Goal: Transaction & Acquisition: Purchase product/service

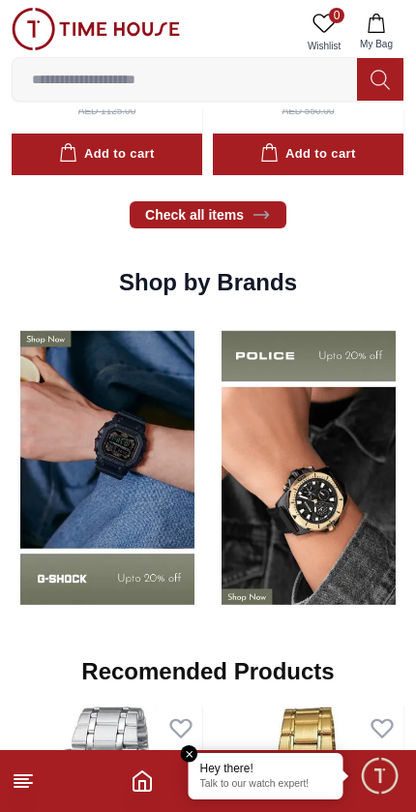
scroll to position [1361, 0]
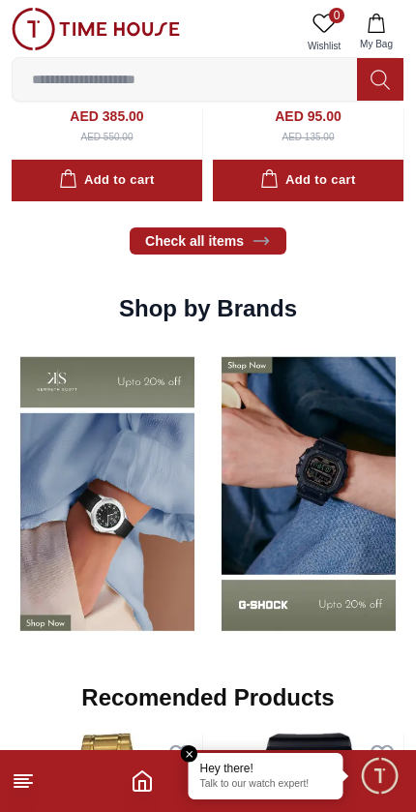
click at [297, 577] on img at bounding box center [309, 493] width 192 height 299
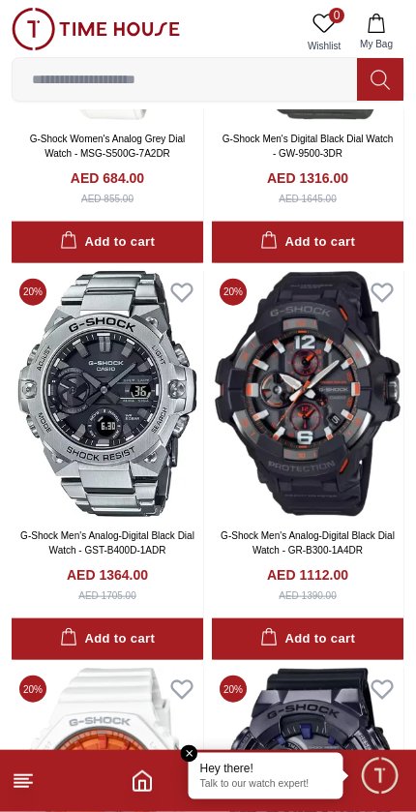
scroll to position [1225, 0]
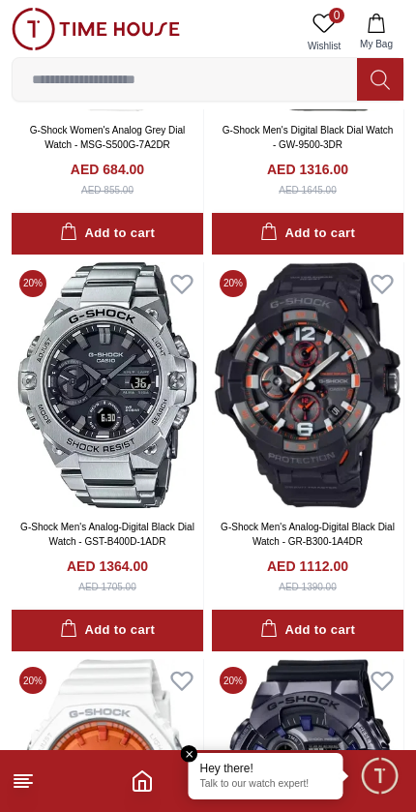
click at [154, 782] on icon "Home" at bounding box center [142, 780] width 23 height 23
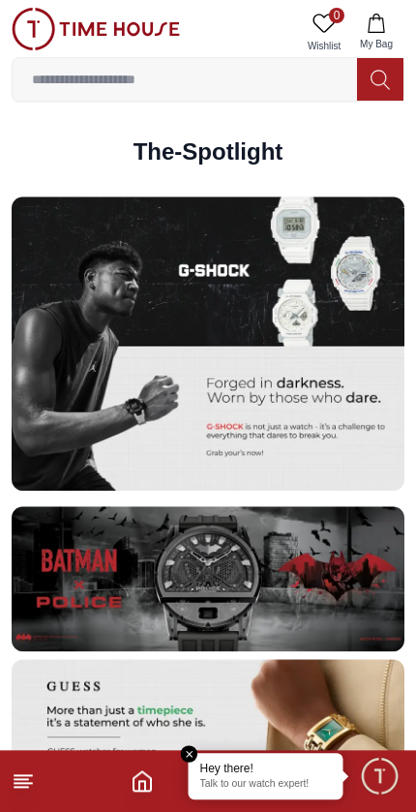
scroll to position [3241, 0]
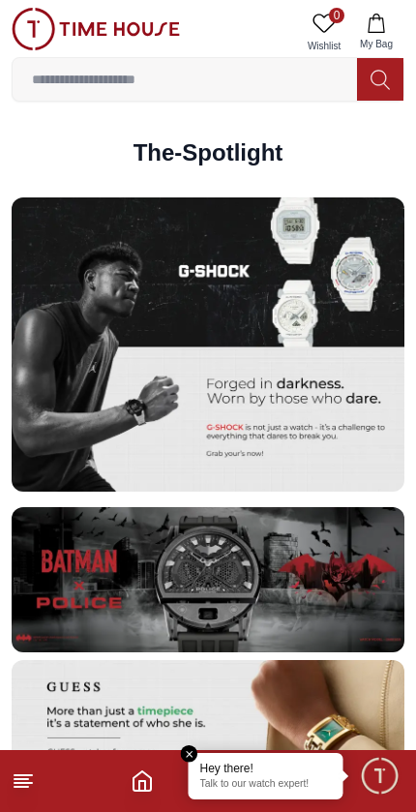
click at [146, 777] on icon "Home" at bounding box center [142, 780] width 23 height 23
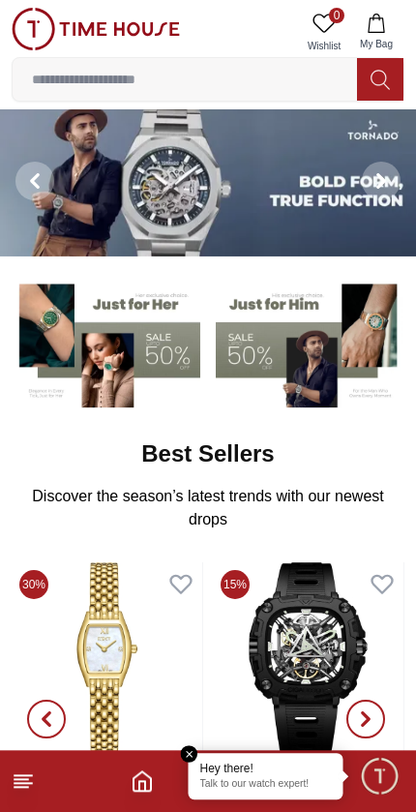
scroll to position [5, 0]
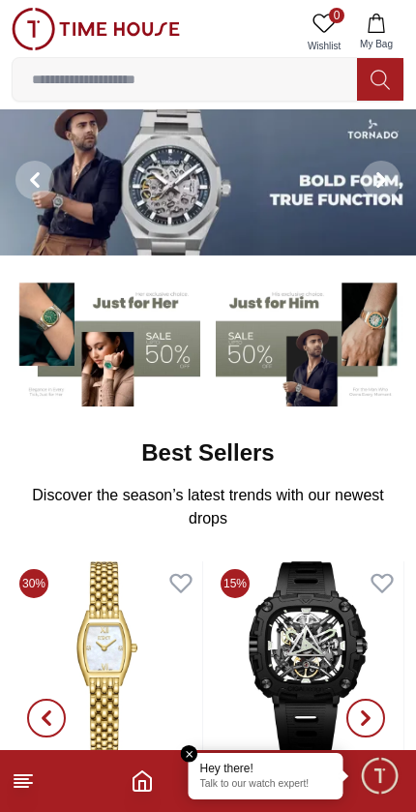
click at [18, 779] on line at bounding box center [22, 779] width 14 height 0
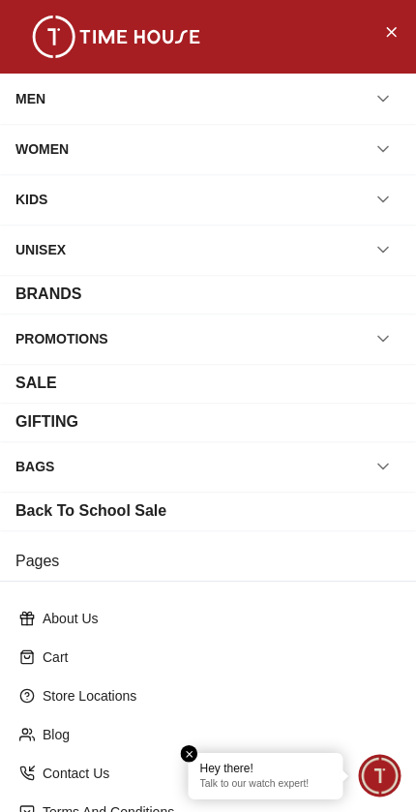
click at [26, 101] on div "MEN" at bounding box center [30, 98] width 30 height 35
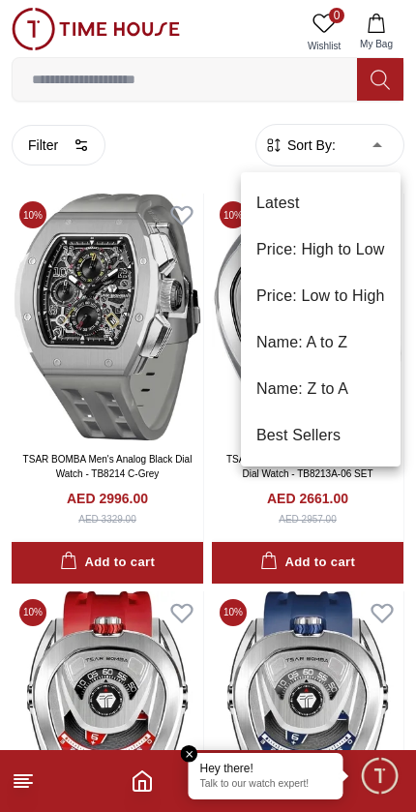
click at [360, 298] on li "Price: Low to High" at bounding box center [321, 296] width 160 height 46
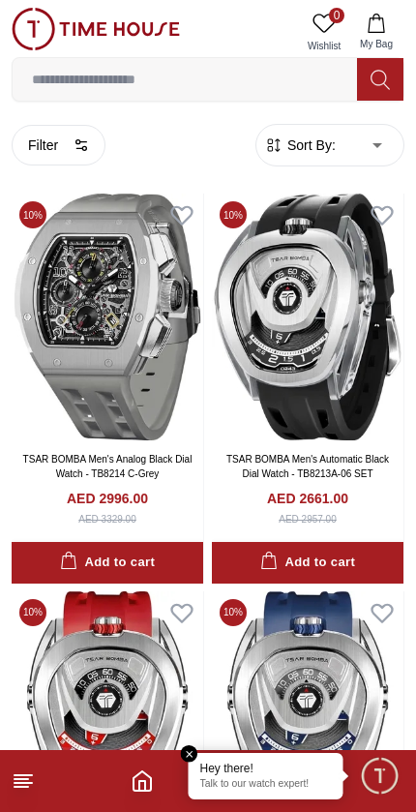
type input "*"
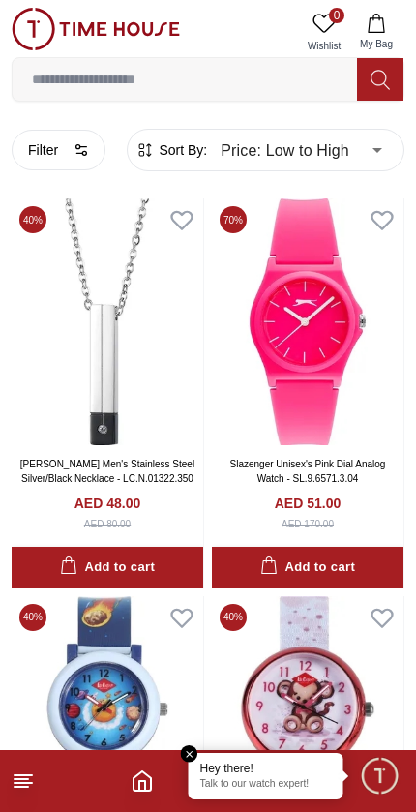
click at [59, 145] on button "Filter" at bounding box center [59, 150] width 94 height 41
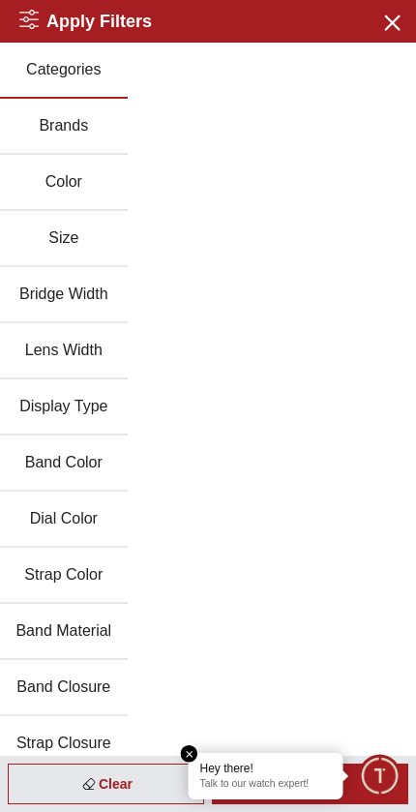
click at [333, 358] on div "Categories Brands Color Size Bridge Width Lens Width Display Type Band Color Di…" at bounding box center [208, 548] width 416 height 1010
click at [404, 35] on button "Close menu" at bounding box center [390, 21] width 31 height 31
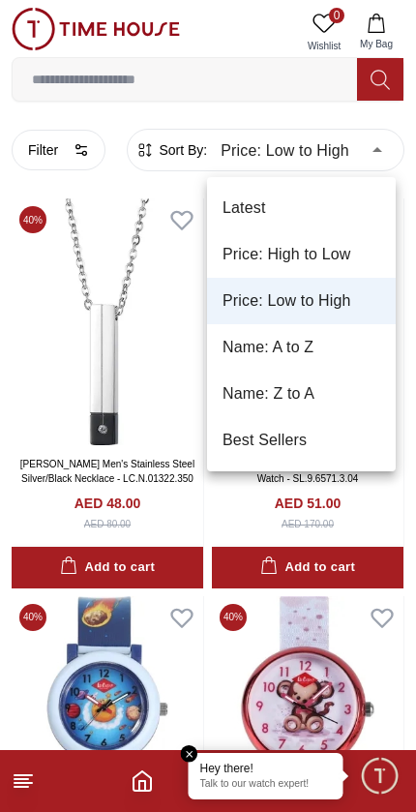
click at [26, 315] on div at bounding box center [208, 406] width 416 height 812
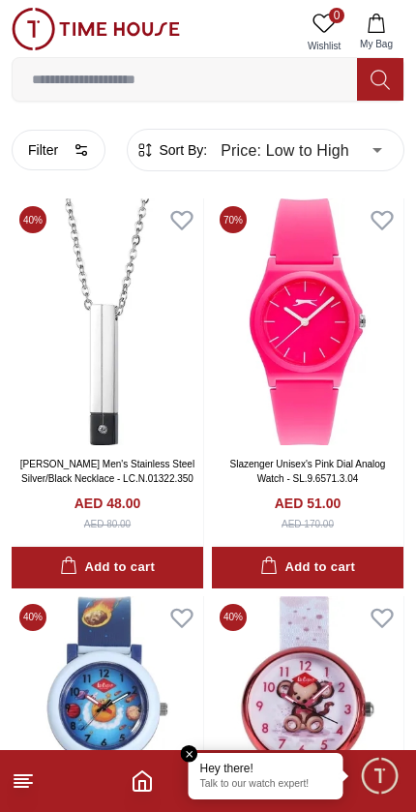
click at [72, 146] on button "Filter" at bounding box center [59, 150] width 94 height 41
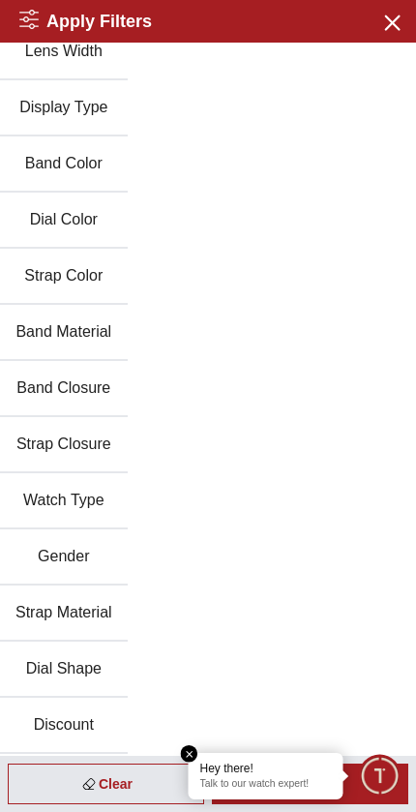
scroll to position [299, 0]
click at [215, 537] on div "Categories Brands Color Size Bridge Width Lens Width Display Type Band Color Di…" at bounding box center [208, 249] width 416 height 1010
click at [98, 557] on button "Gender" at bounding box center [64, 557] width 128 height 56
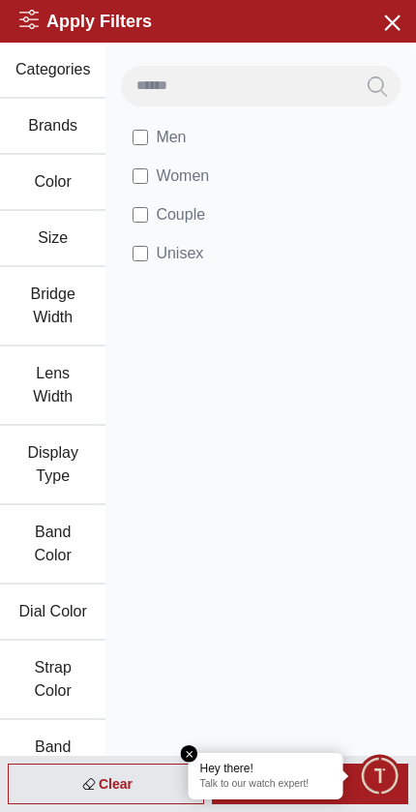
scroll to position [0, 0]
click at [187, 748] on em "Close tooltip" at bounding box center [189, 753] width 17 height 17
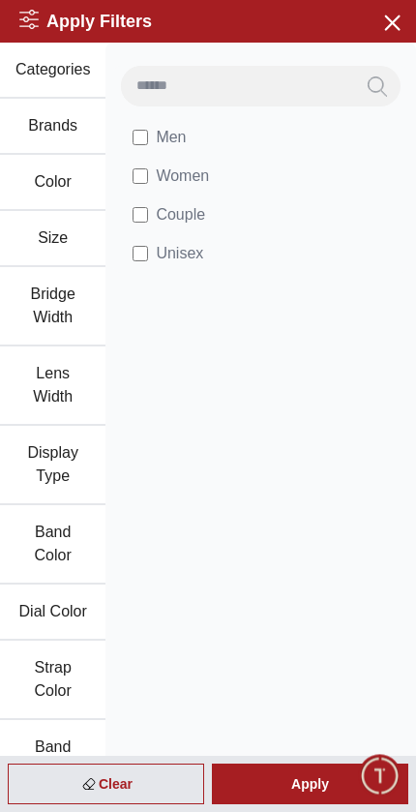
click at [312, 779] on div "Apply" at bounding box center [310, 784] width 196 height 41
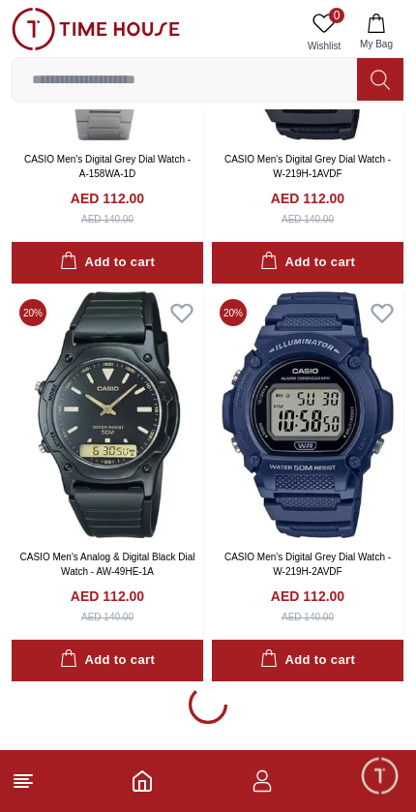
scroll to position [3513, 0]
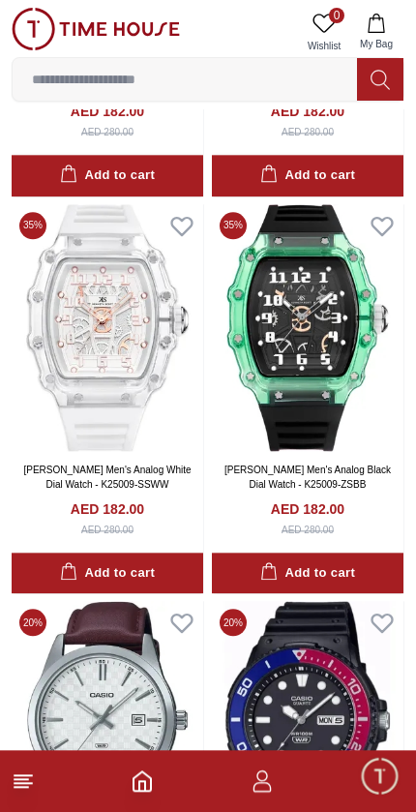
scroll to position [18028, 0]
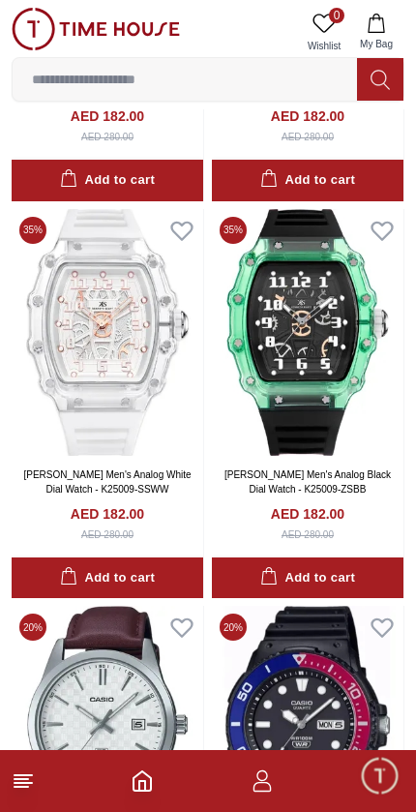
click at [139, 778] on icon "Home" at bounding box center [142, 780] width 23 height 23
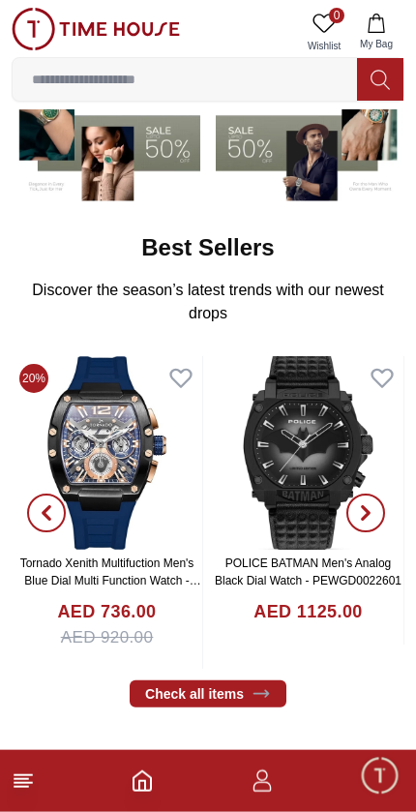
scroll to position [213, 0]
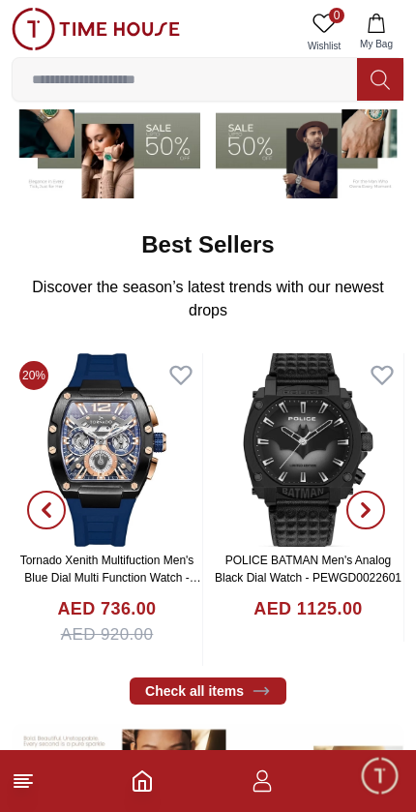
click at [135, 784] on icon "Home" at bounding box center [142, 780] width 23 height 23
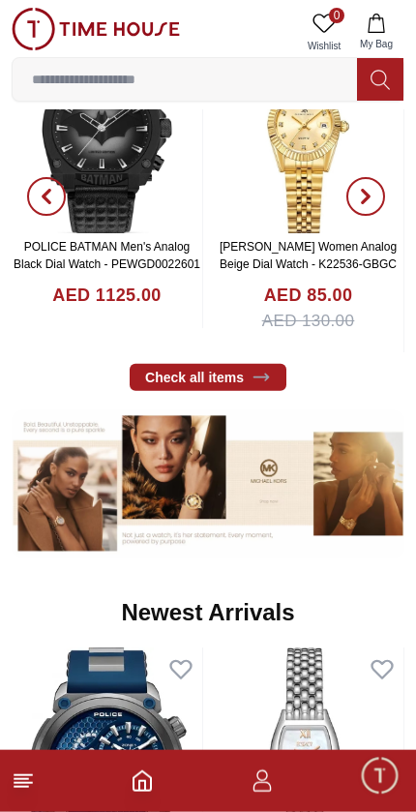
scroll to position [527, 0]
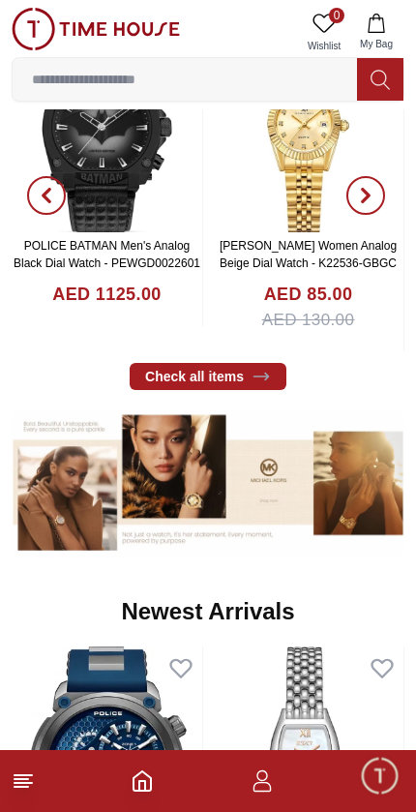
click at [271, 777] on icon "button" at bounding box center [262, 780] width 23 height 23
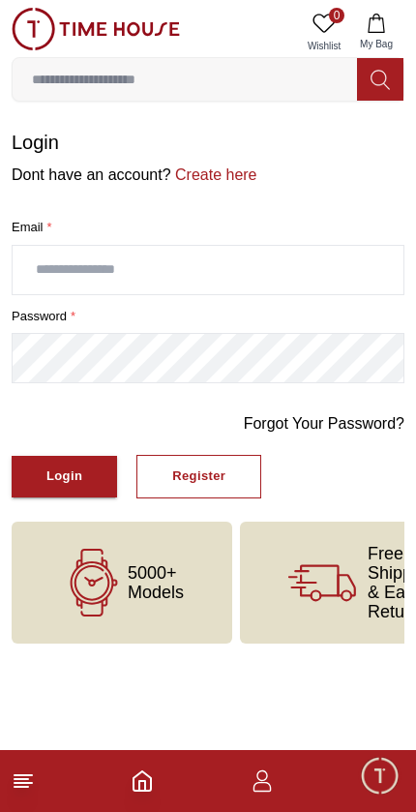
click at [18, 787] on line at bounding box center [22, 787] width 14 height 0
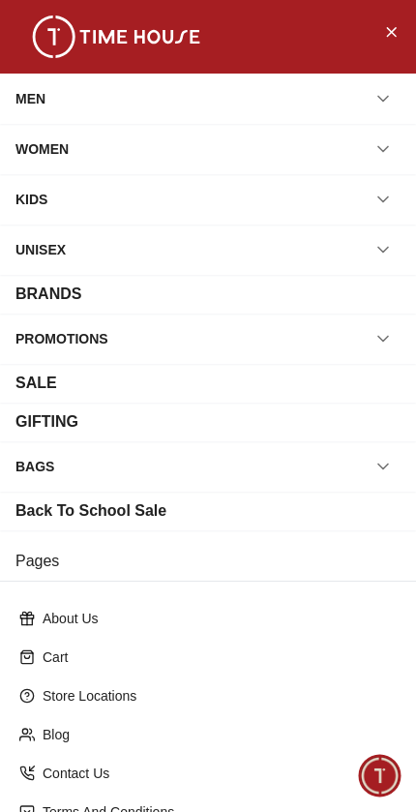
click at [26, 89] on div "MEN" at bounding box center [30, 98] width 30 height 35
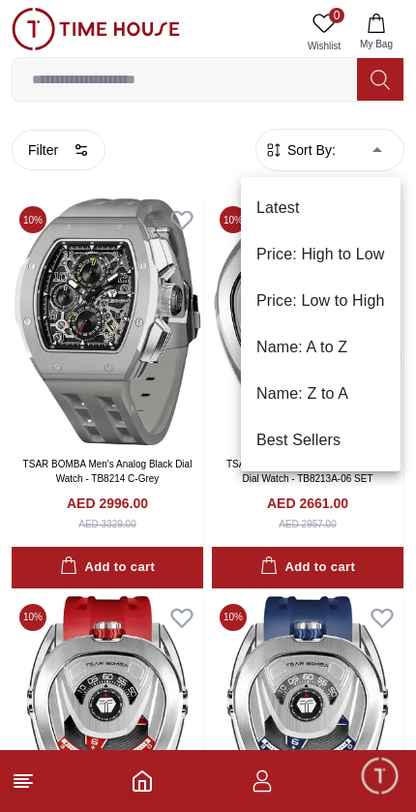
click at [370, 303] on li "Price: Low to High" at bounding box center [321, 301] width 160 height 46
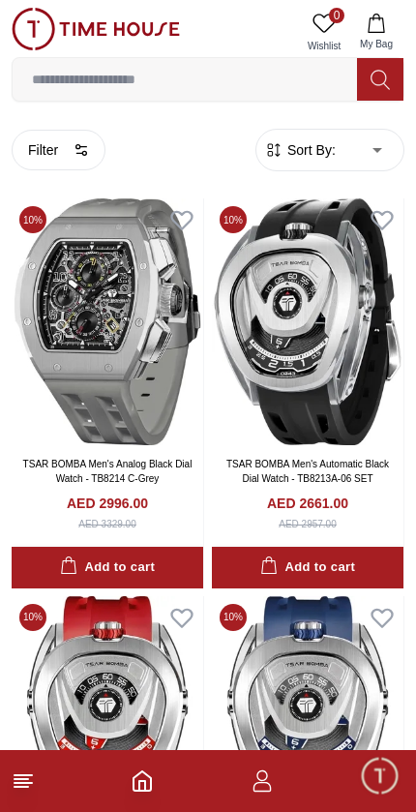
type input "*"
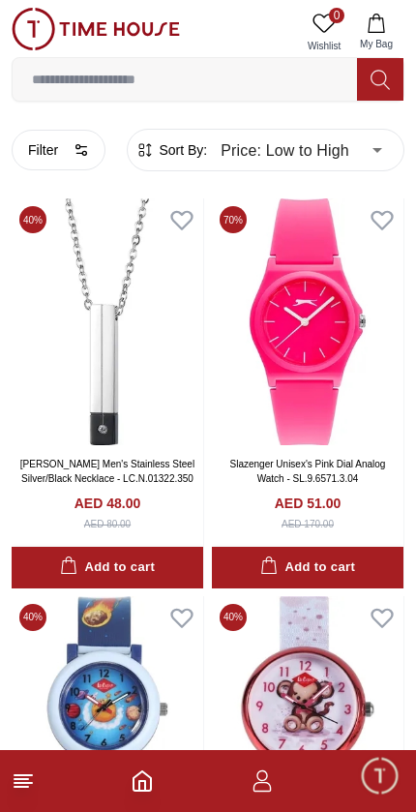
click at [58, 146] on button "Filter" at bounding box center [59, 150] width 94 height 41
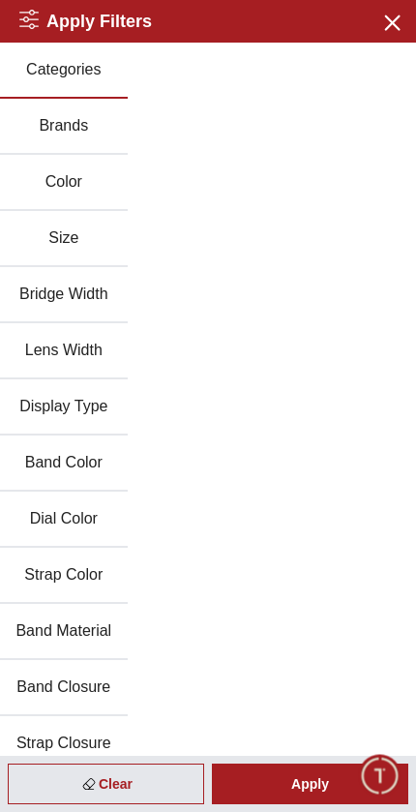
click at [48, 122] on button "Brands" at bounding box center [64, 127] width 128 height 56
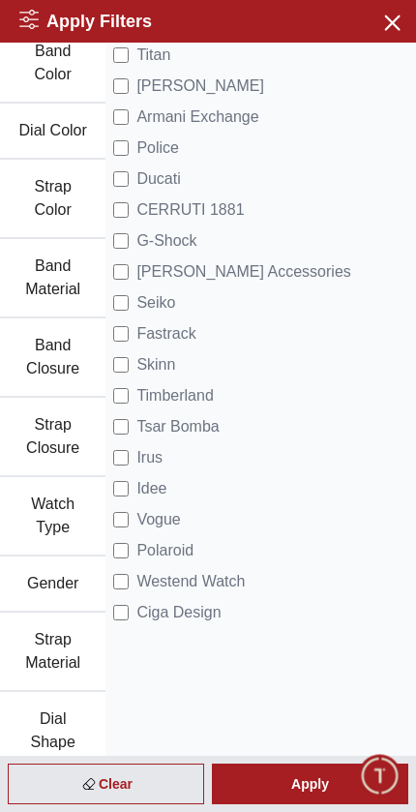
scroll to position [499, 0]
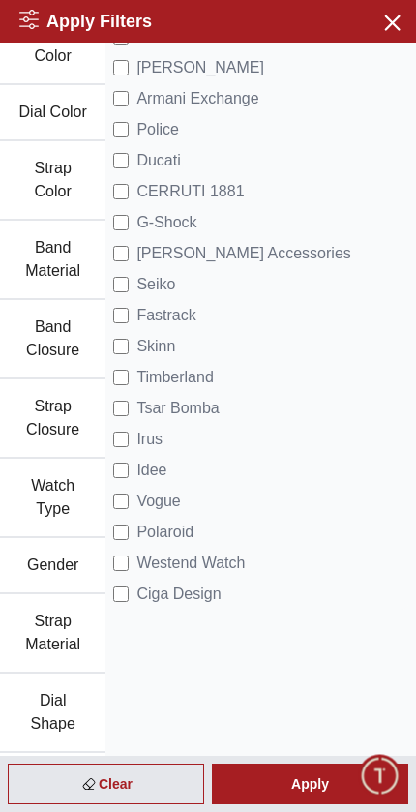
click at [41, 550] on button "Gender" at bounding box center [52, 566] width 105 height 56
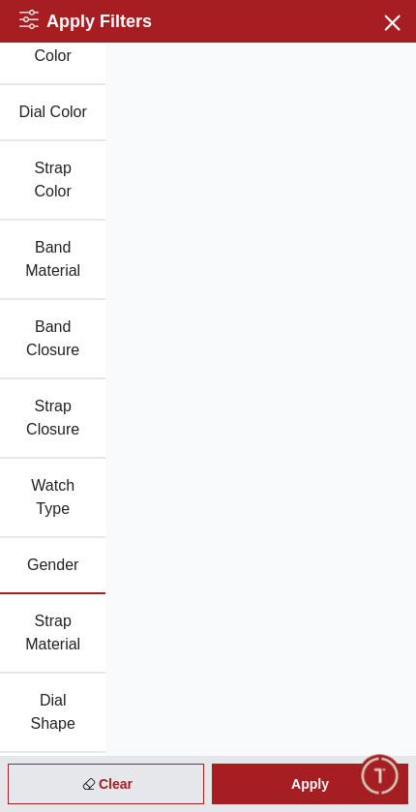
click at [34, 566] on button "Gender" at bounding box center [52, 566] width 105 height 56
click at [45, 570] on button "Gender" at bounding box center [52, 566] width 105 height 56
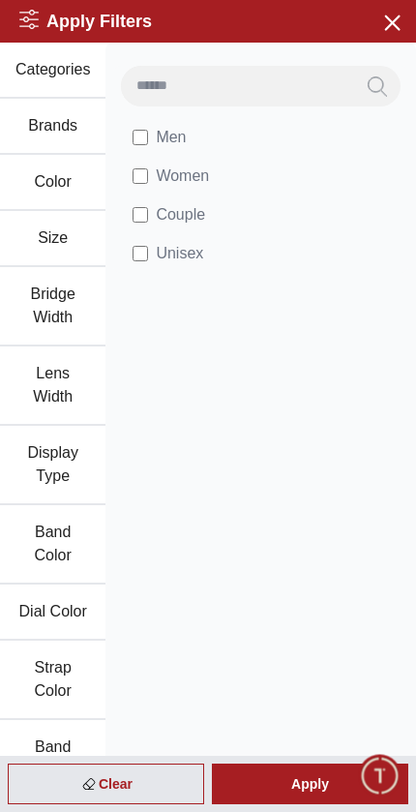
scroll to position [0, 0]
click at [309, 781] on div "Apply" at bounding box center [310, 784] width 196 height 41
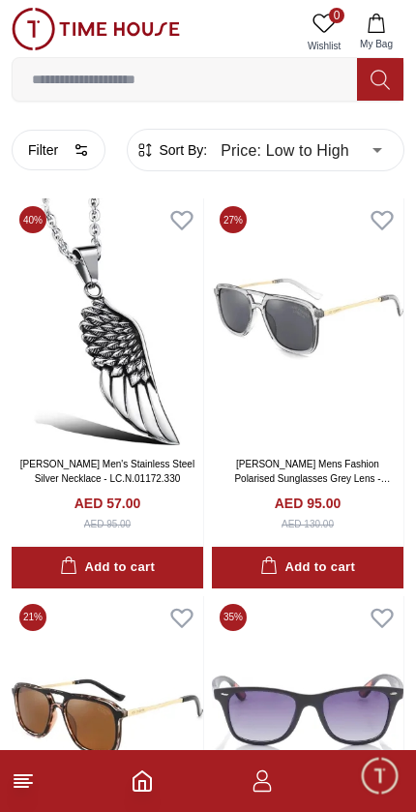
click at [56, 153] on button "Filter" at bounding box center [59, 150] width 94 height 41
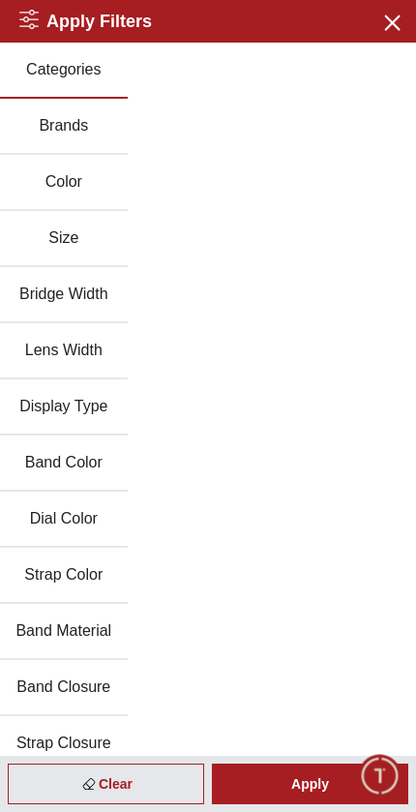
click at [35, 85] on button "Categories" at bounding box center [64, 71] width 128 height 56
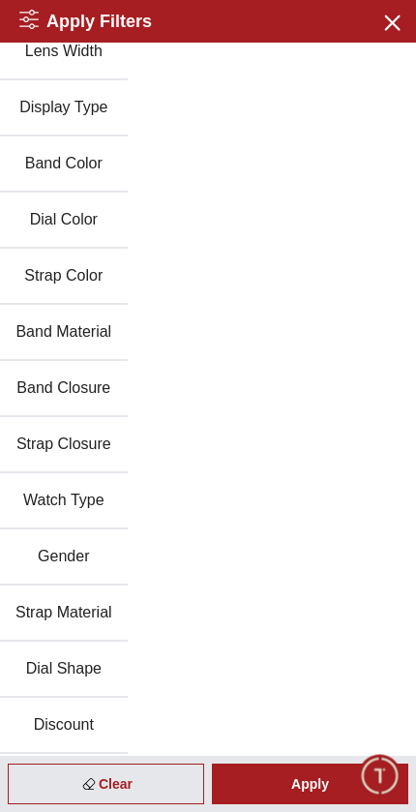
scroll to position [299, 0]
click at [317, 785] on div "Apply" at bounding box center [310, 784] width 196 height 41
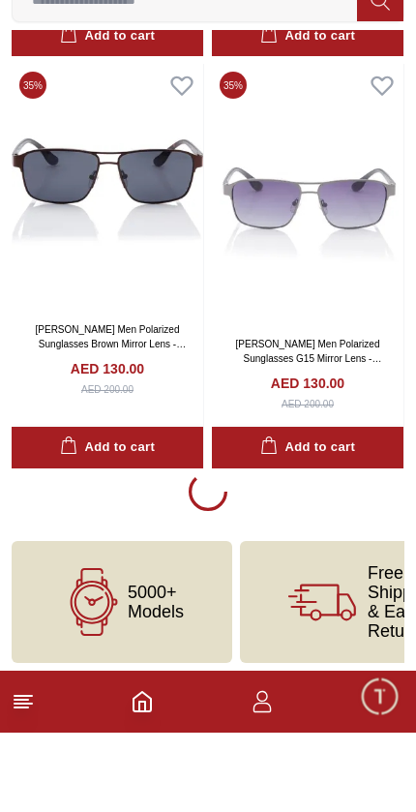
scroll to position [3715, 0]
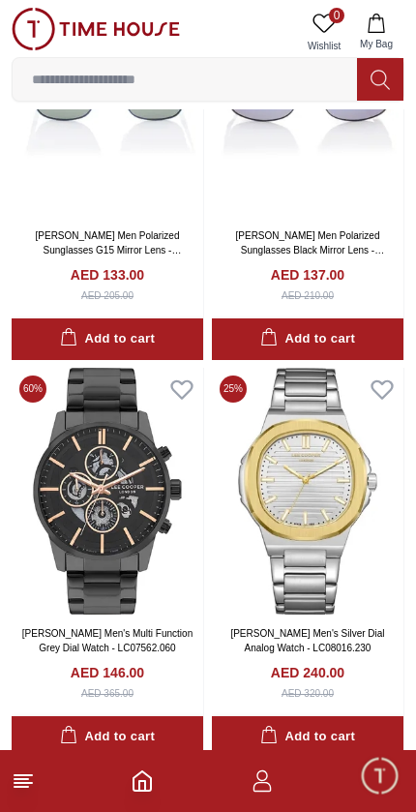
click at [65, 76] on input at bounding box center [185, 79] width 345 height 39
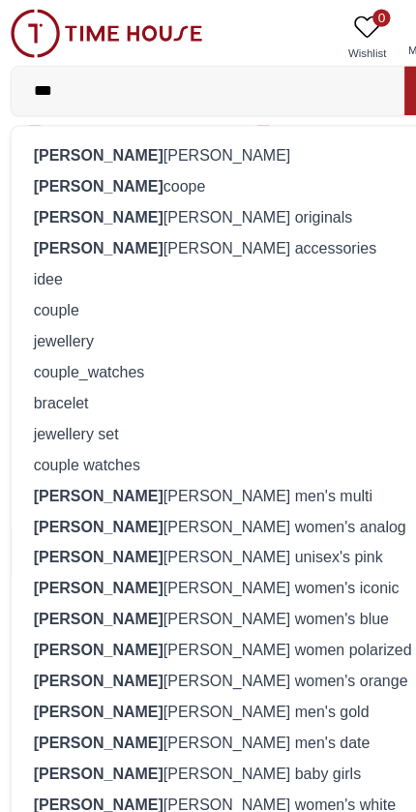
type input "***"
click at [32, 131] on strong "[PERSON_NAME]" at bounding box center [88, 135] width 113 height 15
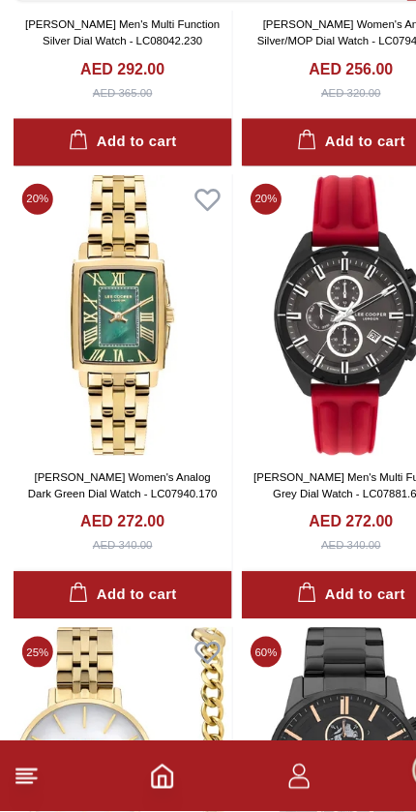
scroll to position [9876, 0]
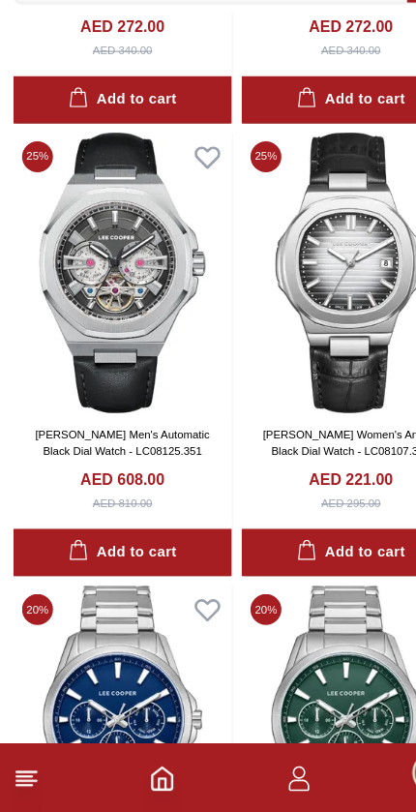
scroll to position [16320, 0]
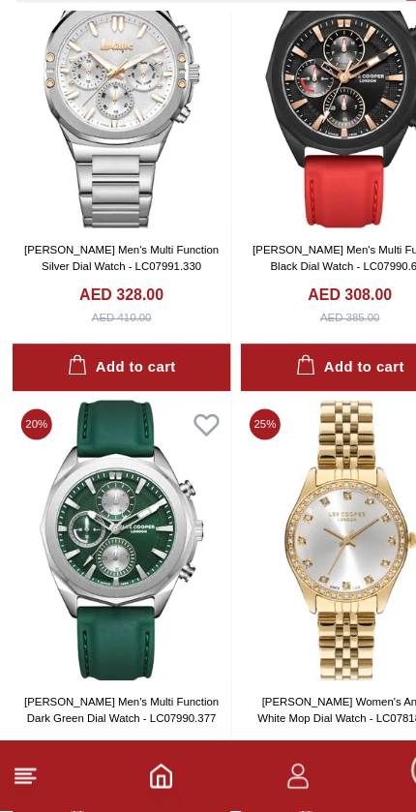
scroll to position [22390, 0]
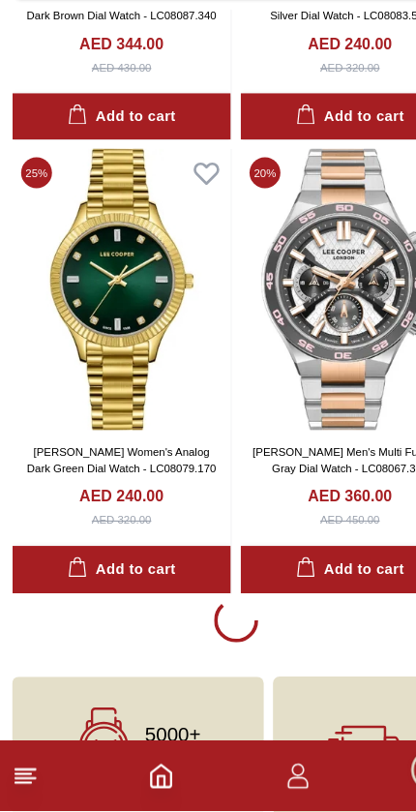
scroll to position [43589, 0]
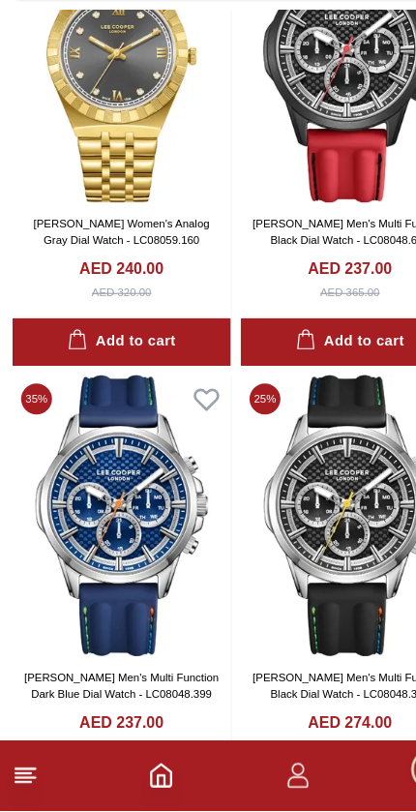
scroll to position [45382, 0]
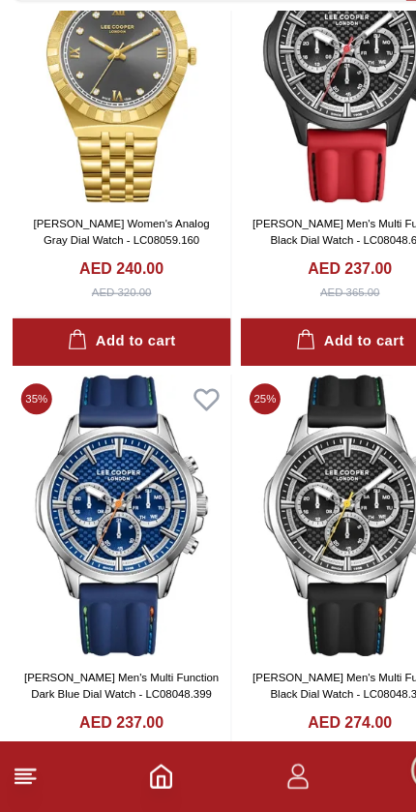
click at [161, 777] on button "Add to cart" at bounding box center [108, 798] width 192 height 42
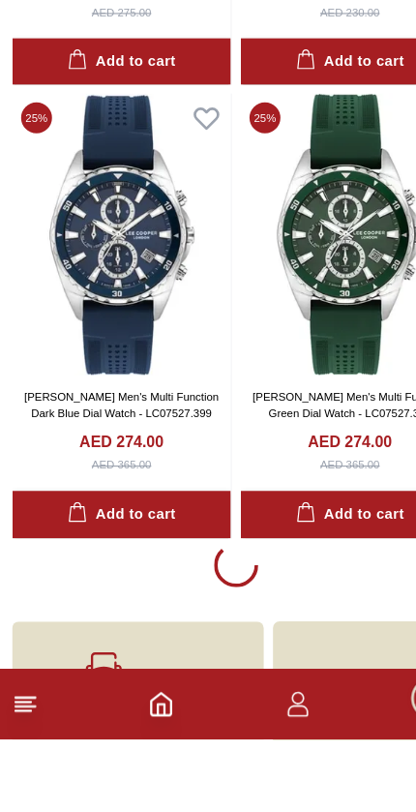
scroll to position [51519, 0]
